Goal: Browse casually: Explore the website without a specific task or goal

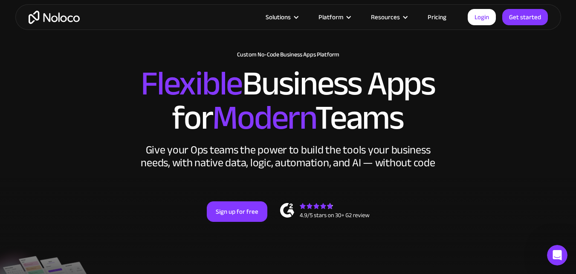
click at [414, 131] on h2 "Flexible Business Apps for Modern Teams" at bounding box center [288, 101] width 529 height 68
drag, startPoint x: 414, startPoint y: 131, endPoint x: 534, endPoint y: 181, distance: 129.6
click at [534, 181] on div "New: Connect Noloco to Stripe Custom No-Code Business Apps Platform Flexible Bu…" at bounding box center [288, 145] width 546 height 204
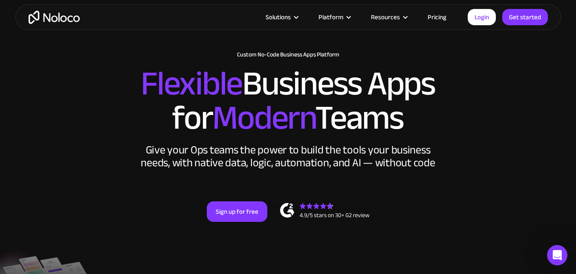
click at [481, 171] on div "New: Connect Noloco to Stripe Custom No-Code Business Apps Platform Flexible Bu…" at bounding box center [288, 145] width 546 height 204
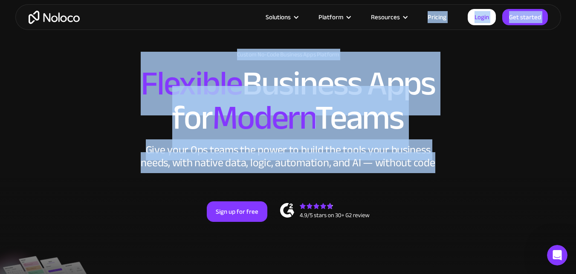
drag, startPoint x: 466, startPoint y: 191, endPoint x: 131, endPoint y: 28, distance: 372.1
click at [434, 163] on div "Give your Ops teams the power to build the tools your business needs, with nati…" at bounding box center [288, 156] width 299 height 26
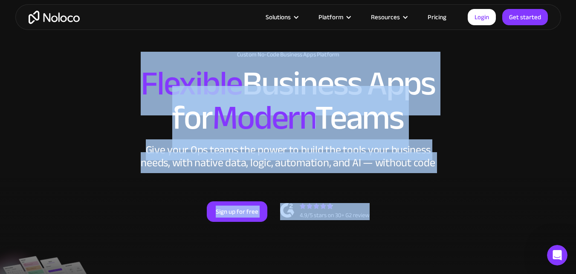
drag, startPoint x: 419, startPoint y: 210, endPoint x: 114, endPoint y: 72, distance: 334.8
click at [114, 72] on div "New: Connect Noloco to Stripe Custom No-Code Business Apps Platform Flexible Bu…" at bounding box center [288, 145] width 546 height 204
click at [117, 67] on h2 "Flexible Business Apps for Modern Teams" at bounding box center [288, 101] width 529 height 68
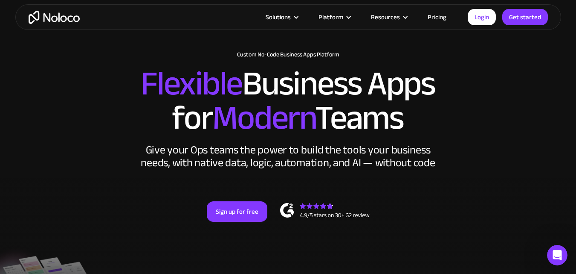
drag, startPoint x: 140, startPoint y: 77, endPoint x: 419, endPoint y: 129, distance: 284.3
click at [419, 129] on h2 "Flexible Business Apps for Modern Teams" at bounding box center [288, 101] width 529 height 68
click at [316, 119] on h2 "Flexible Business Apps for Modern Teams" at bounding box center [288, 101] width 529 height 68
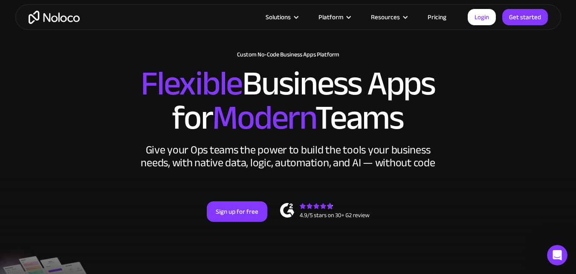
click at [210, 117] on h2 "Flexible Business Apps for Modern Teams" at bounding box center [288, 101] width 529 height 68
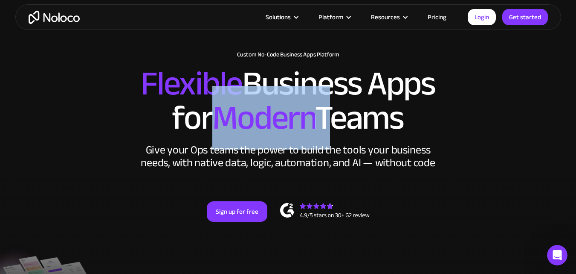
click at [210, 117] on h2 "Flexible Business Apps for Modern Teams" at bounding box center [288, 101] width 529 height 68
click at [243, 86] on span "Modern" at bounding box center [263, 118] width 103 height 64
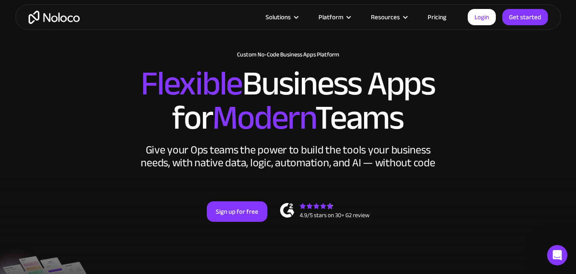
click at [244, 83] on h2 "Flexible Business Apps for Modern Teams" at bounding box center [288, 101] width 529 height 68
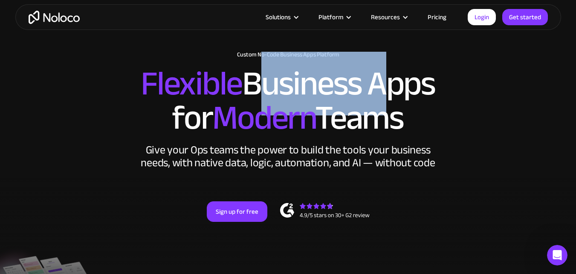
click at [244, 83] on h2 "Flexible Business Apps for Modern Teams" at bounding box center [288, 101] width 529 height 68
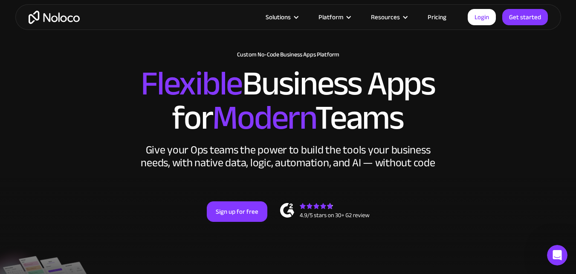
click at [241, 82] on h2 "Flexible Business Apps for Modern Teams" at bounding box center [288, 101] width 529 height 68
click at [369, 81] on h2 "Flexible Business Apps for Modern Teams" at bounding box center [288, 101] width 529 height 68
click at [367, 81] on h2 "Flexible Business Apps for Modern Teams" at bounding box center [288, 101] width 529 height 68
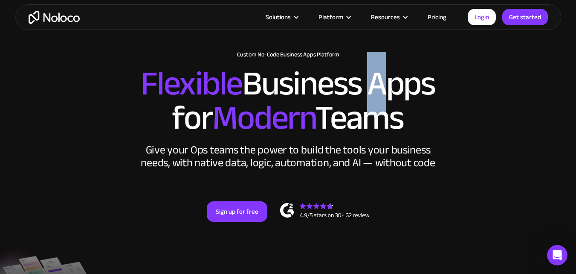
click at [367, 81] on h2 "Flexible Business Apps for Modern Teams" at bounding box center [288, 101] width 529 height 68
click at [477, 94] on h2 "Flexible Business Apps for Modern Teams" at bounding box center [288, 101] width 529 height 68
click at [396, 80] on h2 "Flexible Business Apps for Modern Teams" at bounding box center [288, 101] width 529 height 68
click at [332, 90] on h2 "Flexible Business Apps for Modern Teams" at bounding box center [288, 101] width 529 height 68
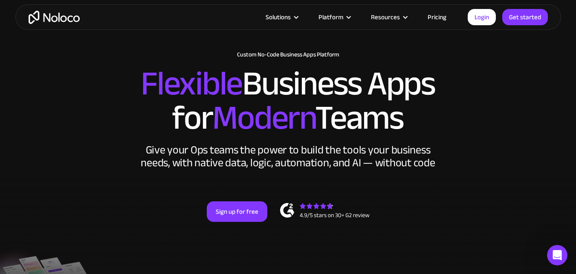
click at [332, 90] on h2 "Flexible Business Apps for Modern Teams" at bounding box center [288, 101] width 529 height 68
click at [282, 82] on h2 "Flexible Business Apps for Modern Teams" at bounding box center [288, 101] width 529 height 68
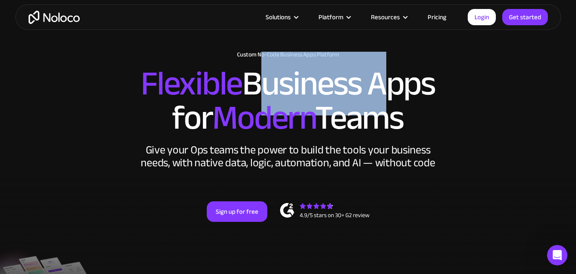
click at [282, 82] on h2 "Flexible Business Apps for Modern Teams" at bounding box center [288, 101] width 529 height 68
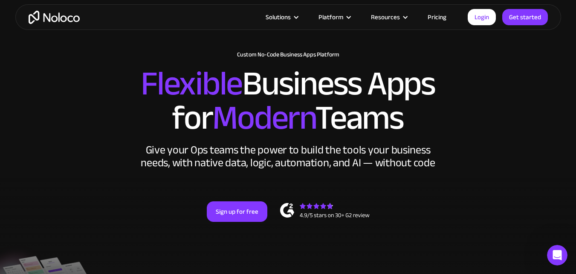
click at [184, 71] on span "Flexible" at bounding box center [192, 84] width 102 height 64
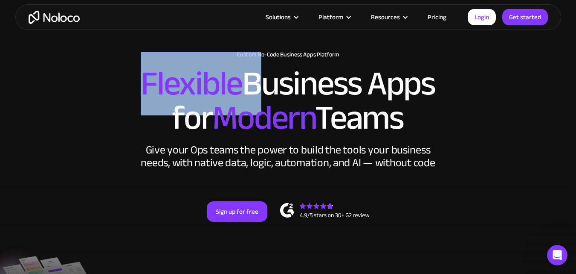
click at [184, 71] on span "Flexible" at bounding box center [192, 84] width 102 height 64
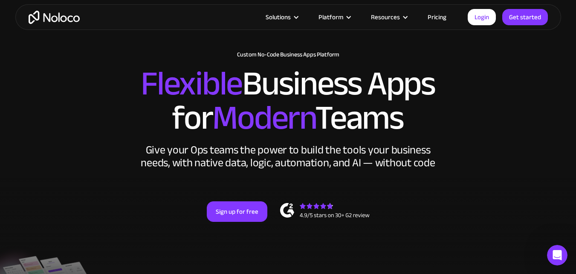
click at [185, 118] on h2 "Flexible Business Apps for Modern Teams" at bounding box center [288, 101] width 529 height 68
click at [251, 123] on span "Modern" at bounding box center [263, 118] width 103 height 64
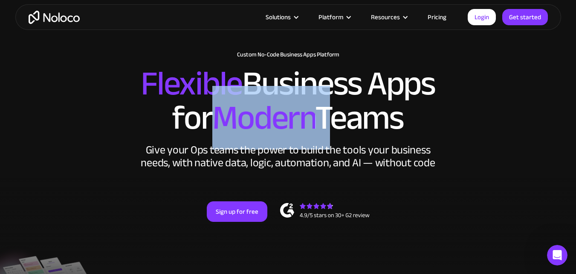
click at [251, 123] on span "Modern" at bounding box center [263, 118] width 103 height 64
click at [317, 116] on h2 "Flexible Business Apps for Modern Teams" at bounding box center [288, 101] width 529 height 68
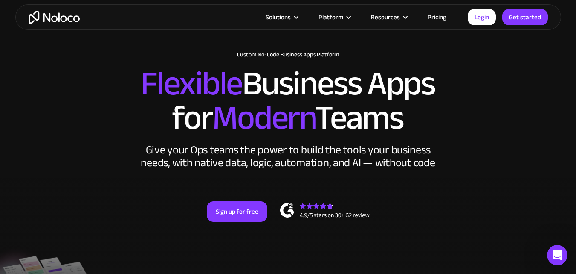
click at [330, 116] on h2 "Flexible Business Apps for Modern Teams" at bounding box center [288, 101] width 529 height 68
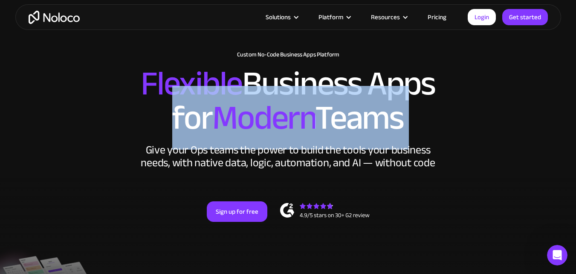
click at [330, 116] on h2 "Flexible Business Apps for Modern Teams" at bounding box center [288, 101] width 529 height 68
click at [451, 118] on h2 "Flexible Business Apps for Modern Teams" at bounding box center [288, 101] width 529 height 68
